Goal: Use online tool/utility: Utilize a website feature to perform a specific function

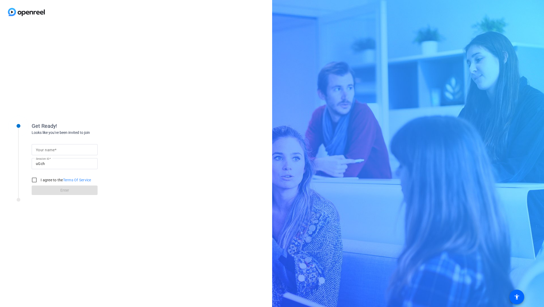
click at [61, 150] on input "Your name" at bounding box center [65, 150] width 58 height 6
type input "[PERSON_NAME]"
click at [34, 180] on input "I agree to the Terms Of Service" at bounding box center [34, 180] width 11 height 11
checkbox input "true"
drag, startPoint x: 73, startPoint y: 190, endPoint x: 63, endPoint y: 188, distance: 10.4
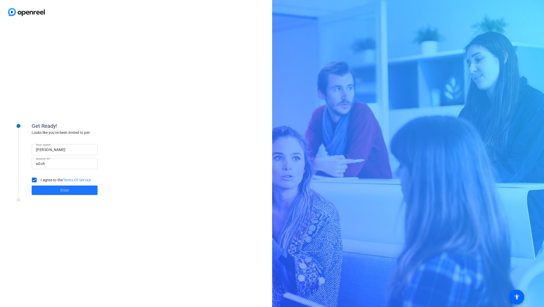
click at [73, 190] on span at bounding box center [65, 190] width 66 height 13
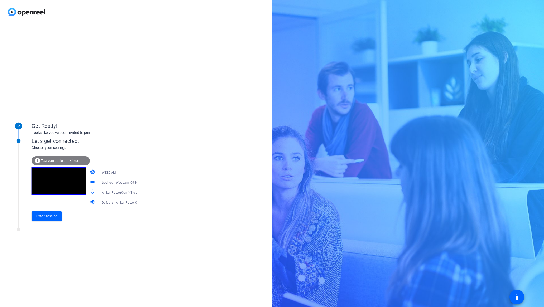
click at [58, 161] on span "Test your audio and video" at bounding box center [59, 161] width 37 height 4
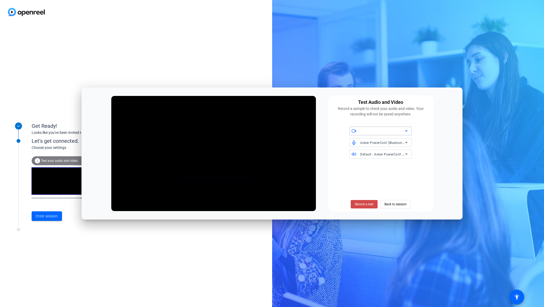
click at [368, 206] on span "Record a test" at bounding box center [364, 204] width 18 height 5
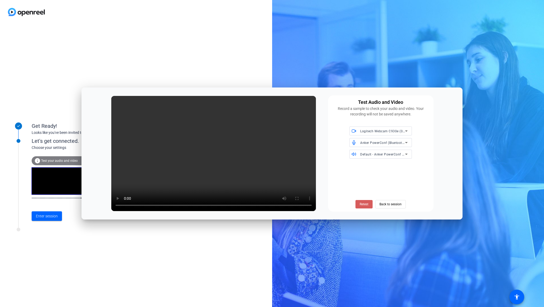
click at [367, 206] on span "Retest" at bounding box center [364, 204] width 9 height 5
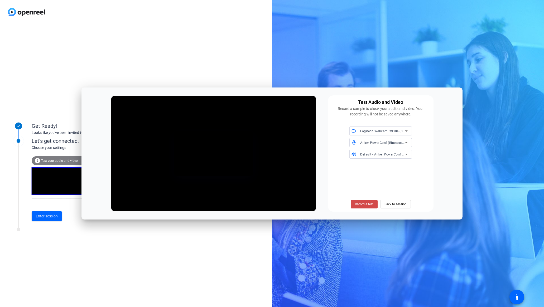
click at [371, 205] on span "Record a test" at bounding box center [364, 204] width 18 height 5
click at [367, 205] on span "Stop Testing (3s)" at bounding box center [364, 204] width 24 height 5
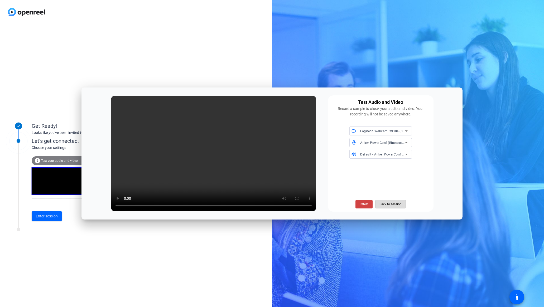
click at [397, 206] on span "Back to session" at bounding box center [391, 204] width 22 height 10
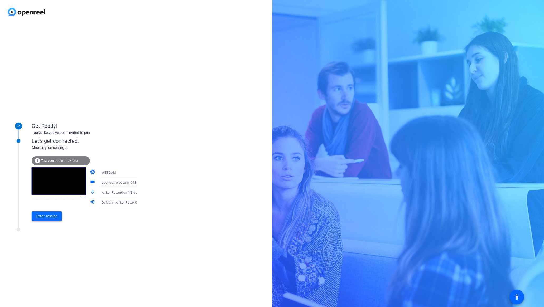
click at [46, 217] on span "Enter session" at bounding box center [47, 217] width 22 height 6
